Goal: Find specific fact: Find specific fact

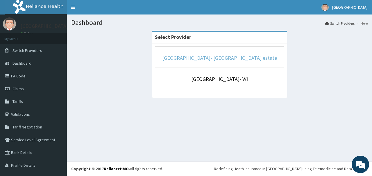
click at [221, 59] on link "[GEOGRAPHIC_DATA]- [GEOGRAPHIC_DATA] estate" at bounding box center [219, 58] width 115 height 7
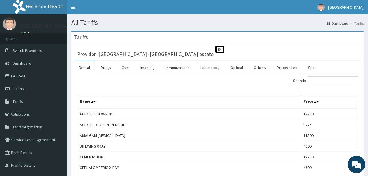
click at [206, 69] on link "Laboratory" at bounding box center [210, 68] width 28 height 12
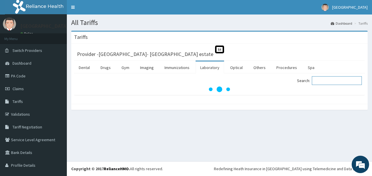
click at [342, 81] on input "Search:" at bounding box center [337, 80] width 50 height 9
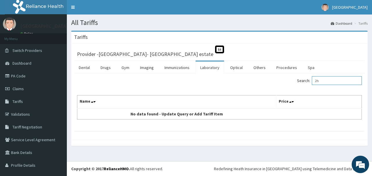
type input "2"
type input "o"
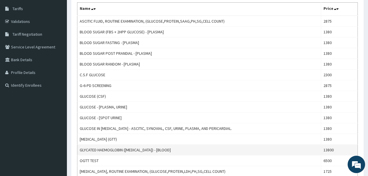
scroll to position [87, 0]
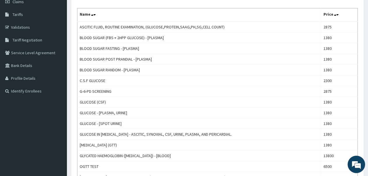
type input "glucose"
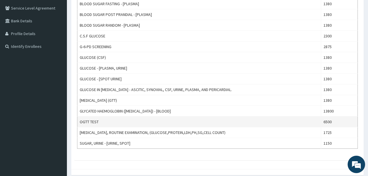
scroll to position [145, 0]
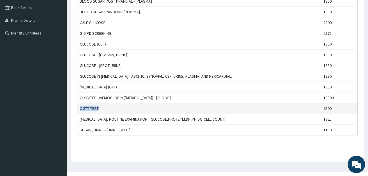
drag, startPoint x: 101, startPoint y: 108, endPoint x: 80, endPoint y: 109, distance: 21.5
click at [80, 109] on td "OGTT TEST" at bounding box center [199, 108] width 244 height 11
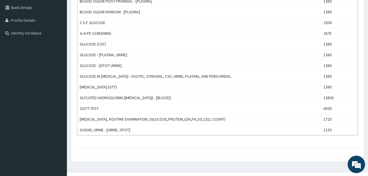
drag, startPoint x: 90, startPoint y: 110, endPoint x: 157, endPoint y: 144, distance: 75.0
click at [157, 144] on div "Search: glucose Name Price ASCITIC FLUID, ROUTINE EXAMINATION, (GLUCOSE,PROTEIN…" at bounding box center [217, 37] width 286 height 219
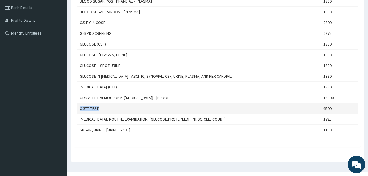
drag, startPoint x: 100, startPoint y: 108, endPoint x: 79, endPoint y: 109, distance: 21.2
click at [79, 109] on td "OGTT TEST" at bounding box center [199, 108] width 244 height 11
copy td "OGTT TEST"
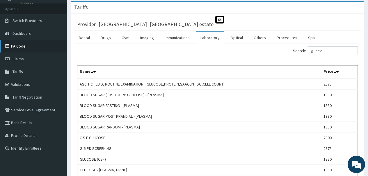
scroll to position [0, 0]
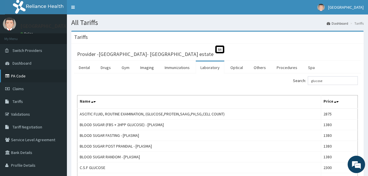
click at [17, 77] on link "PA Code" at bounding box center [33, 76] width 67 height 13
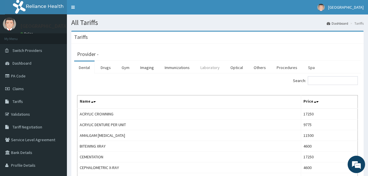
click at [209, 67] on link "Laboratory" at bounding box center [210, 68] width 28 height 12
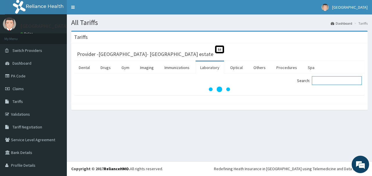
click at [332, 80] on input "Search:" at bounding box center [337, 80] width 50 height 9
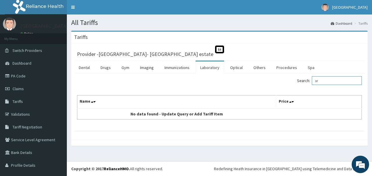
type input "o"
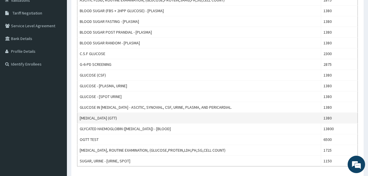
scroll to position [116, 0]
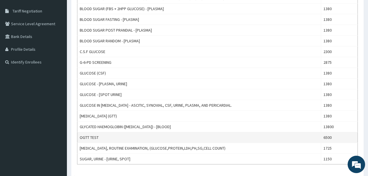
type input "glucose"
drag, startPoint x: 101, startPoint y: 135, endPoint x: 78, endPoint y: 139, distance: 23.0
click at [78, 139] on td "OGTT TEST" at bounding box center [199, 138] width 244 height 11
copy td "OGTT TEST"
